Goal: Information Seeking & Learning: Learn about a topic

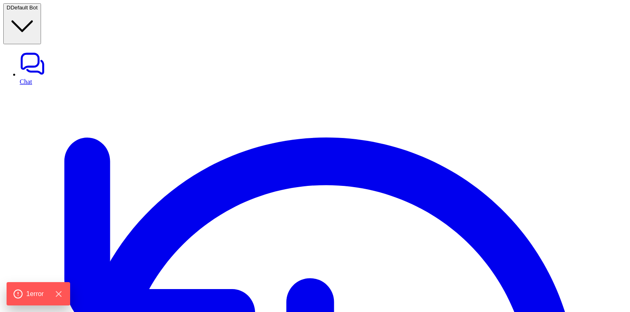
scroll to position [203, 0]
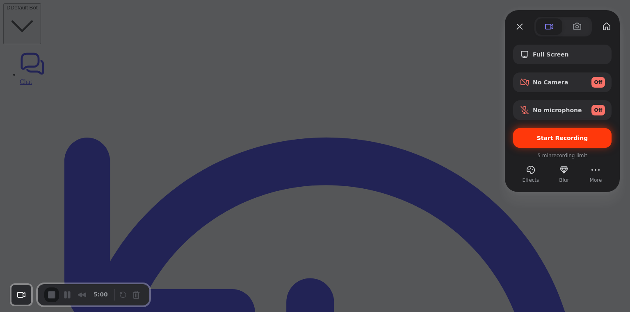
click at [537, 141] on div "Start Recording" at bounding box center [562, 138] width 98 height 20
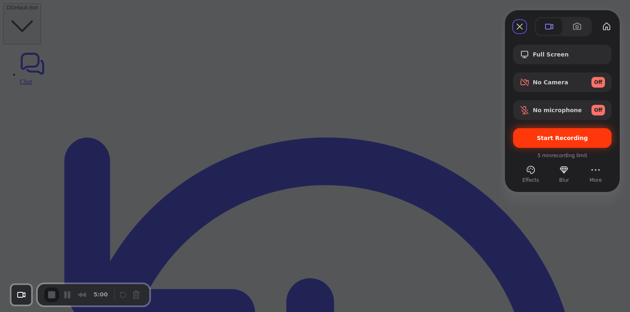
click at [536, 139] on span "Start Recording" at bounding box center [561, 138] width 85 height 7
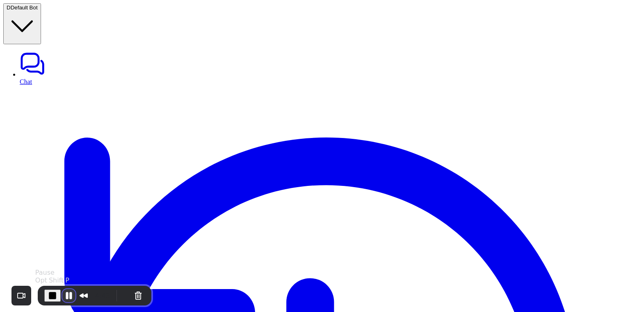
click at [66, 298] on button "Pause Recording" at bounding box center [68, 295] width 13 height 13
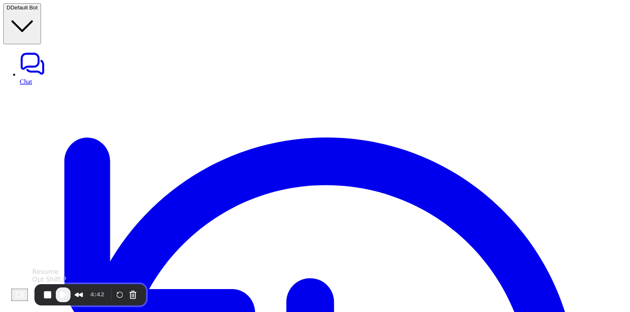
click at [67, 295] on span "Play Recording" at bounding box center [63, 295] width 10 height 10
click at [52, 296] on span "End Recording" at bounding box center [48, 295] width 10 height 10
